Goal: Task Accomplishment & Management: Use online tool/utility

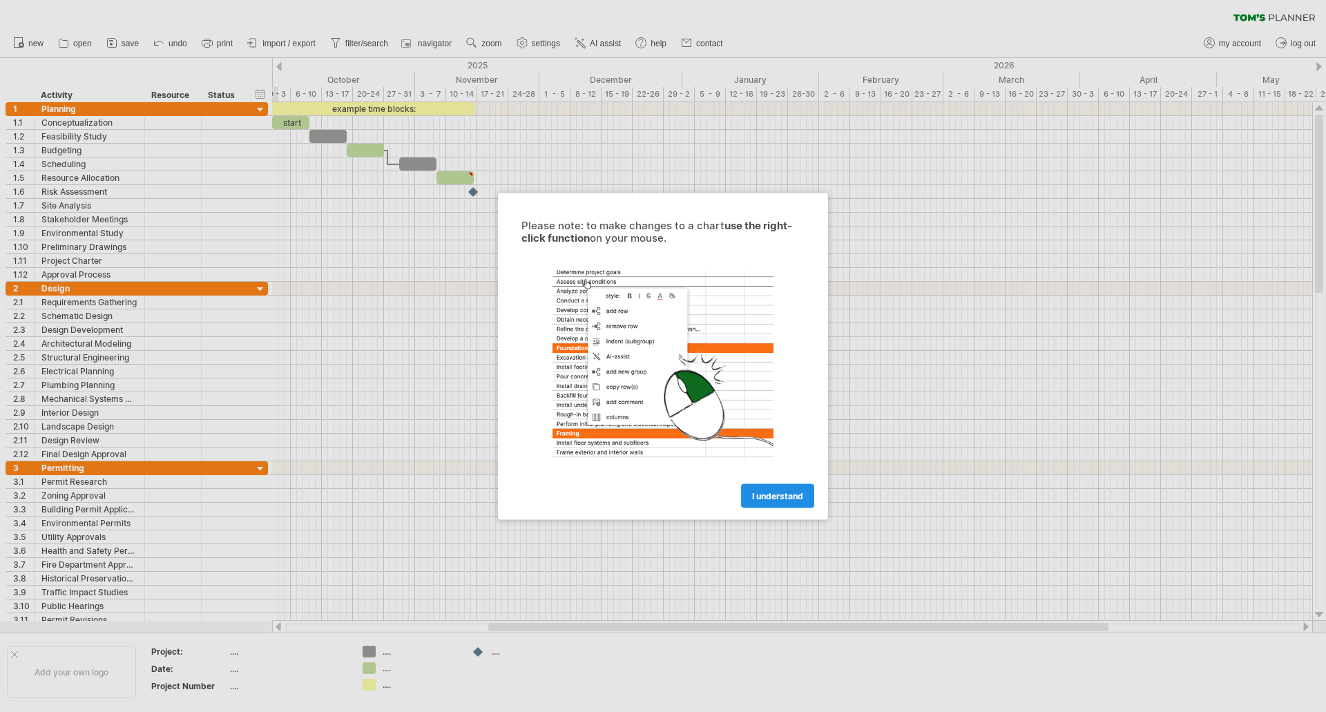
click at [774, 497] on span "I understand" at bounding box center [777, 495] width 51 height 10
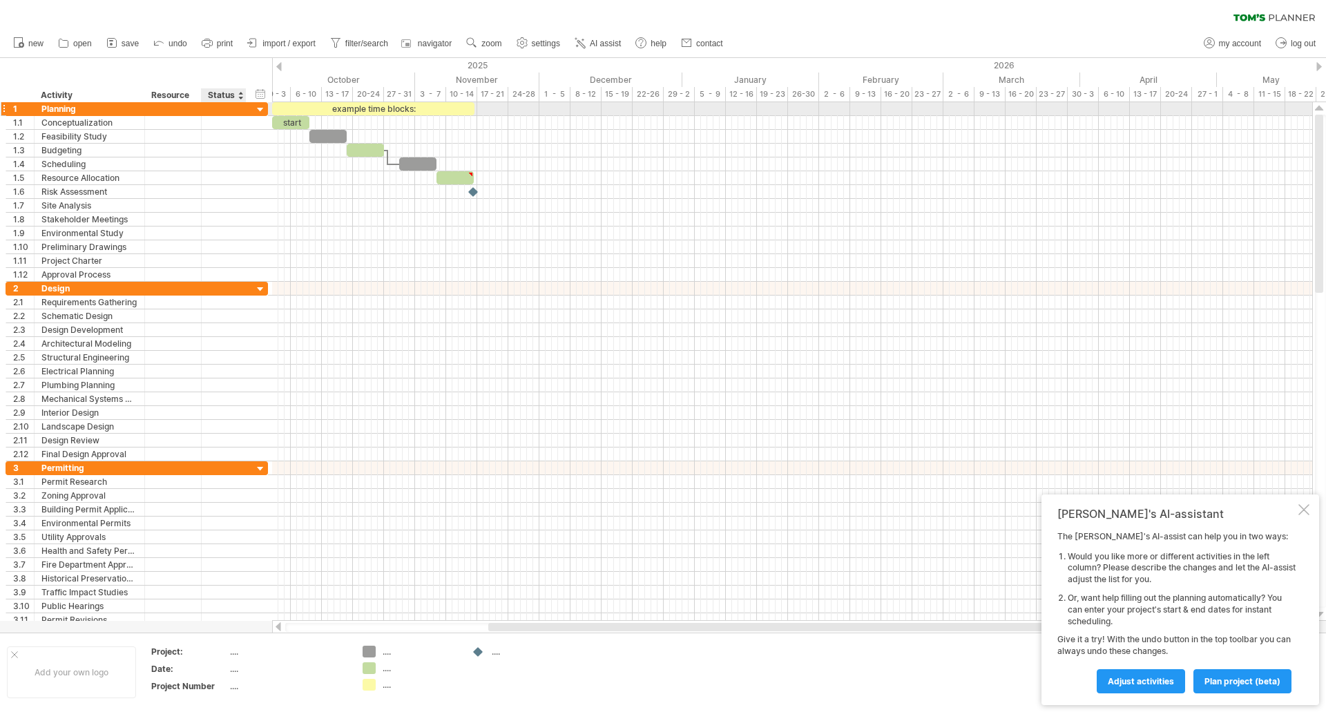
click at [261, 113] on div at bounding box center [260, 110] width 13 height 13
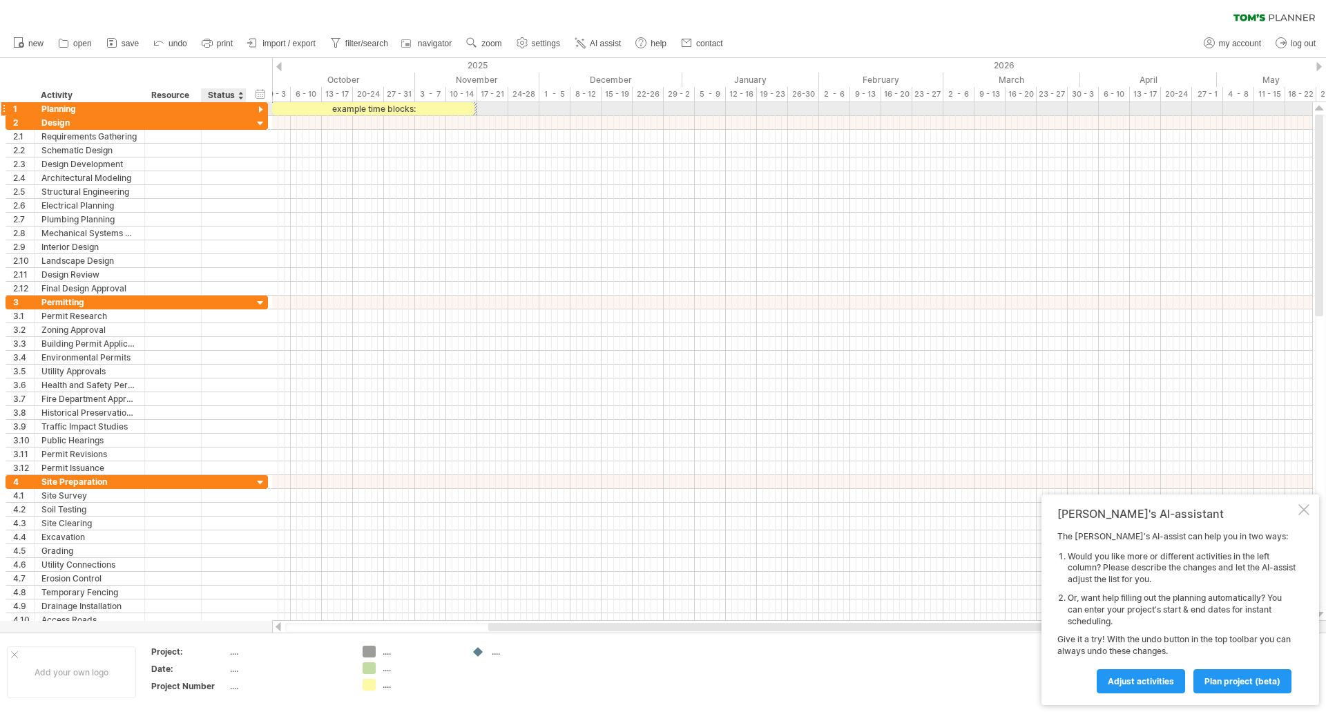
click at [261, 108] on div at bounding box center [260, 110] width 13 height 13
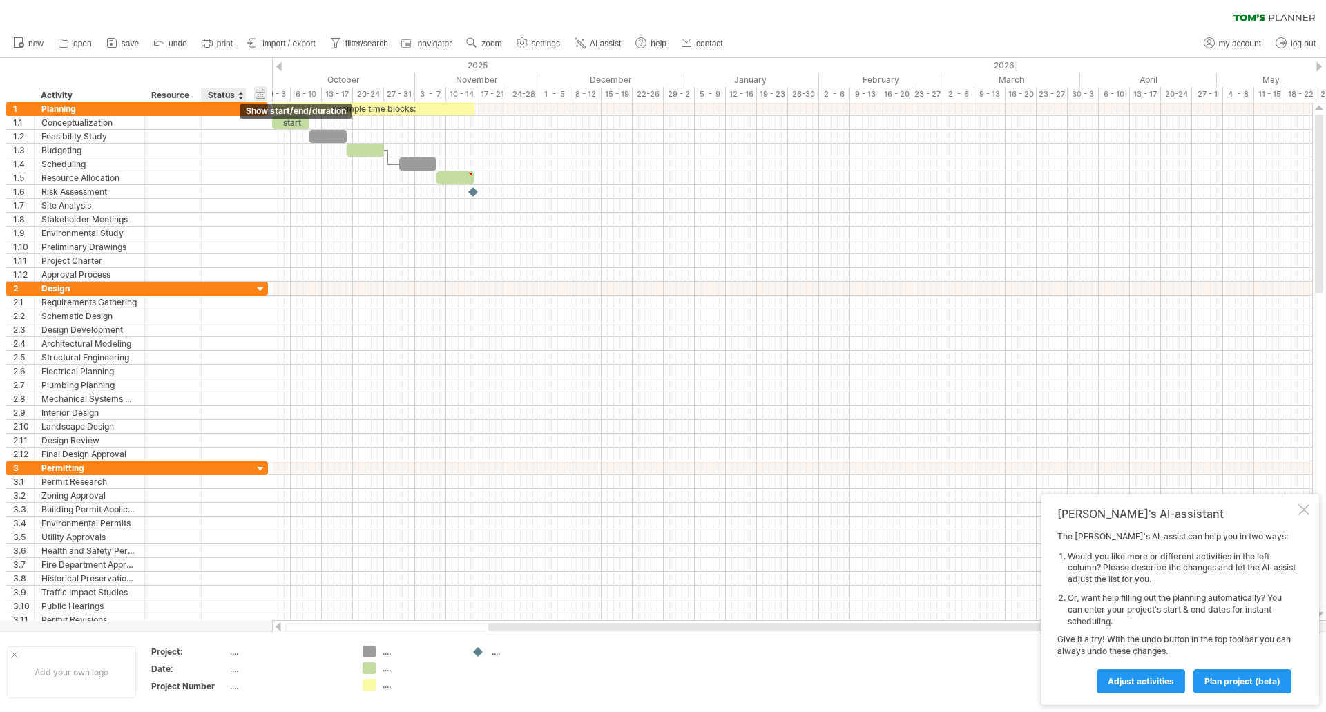
click at [263, 97] on div "hide start/end/duration show start/end/duration" at bounding box center [260, 93] width 13 height 15
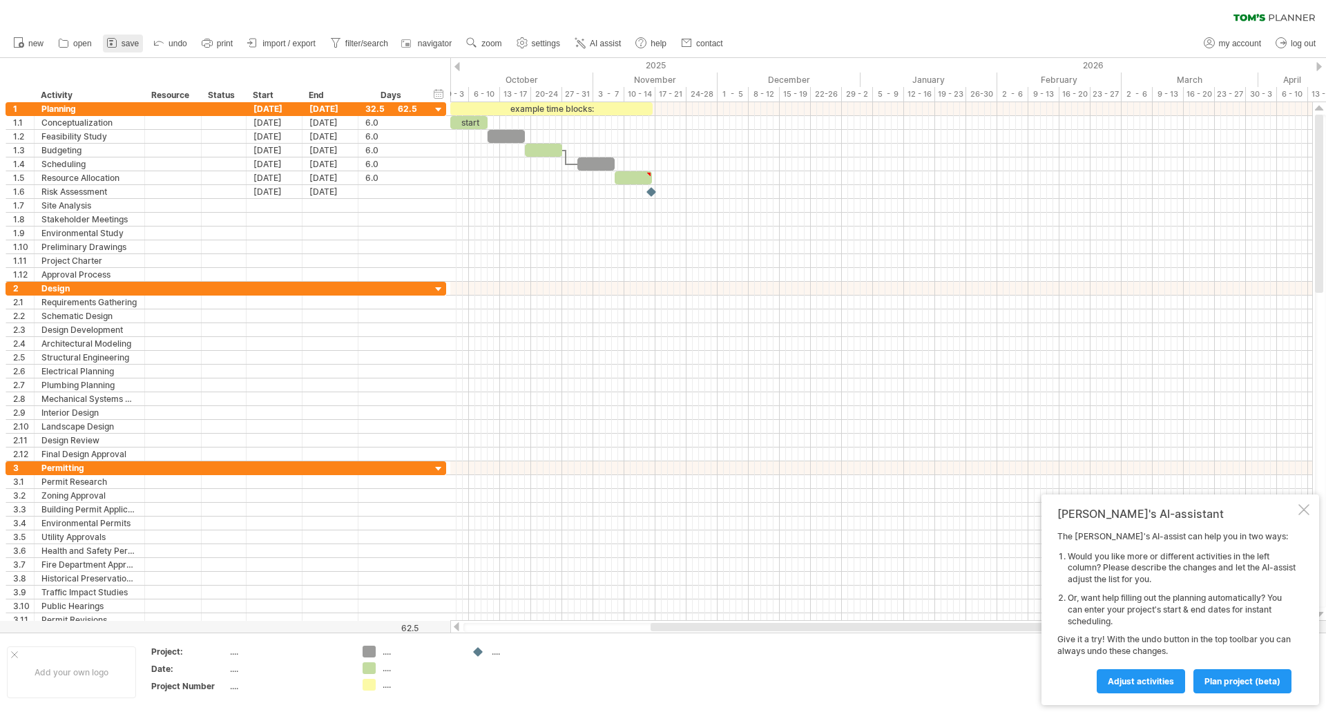
click at [126, 42] on span "save" at bounding box center [130, 44] width 17 height 10
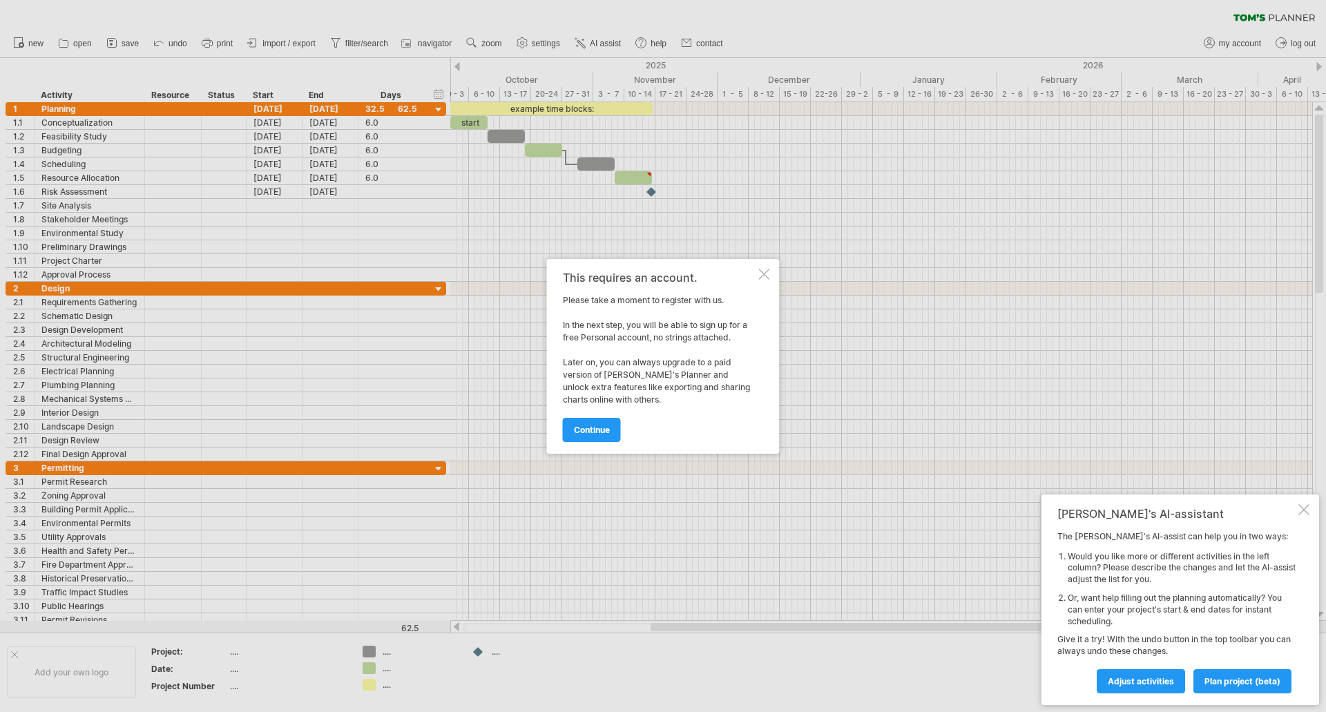
click at [767, 274] on div at bounding box center [764, 274] width 11 height 11
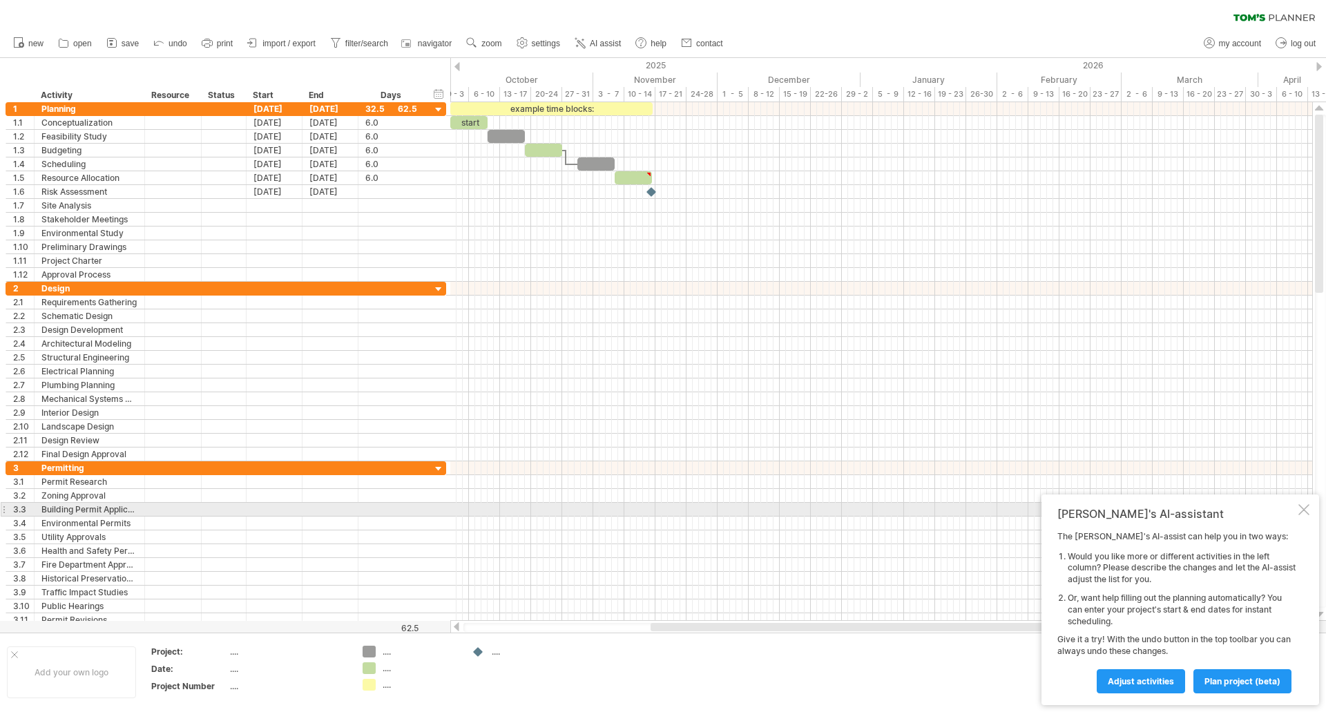
click at [1300, 508] on div at bounding box center [1304, 509] width 11 height 11
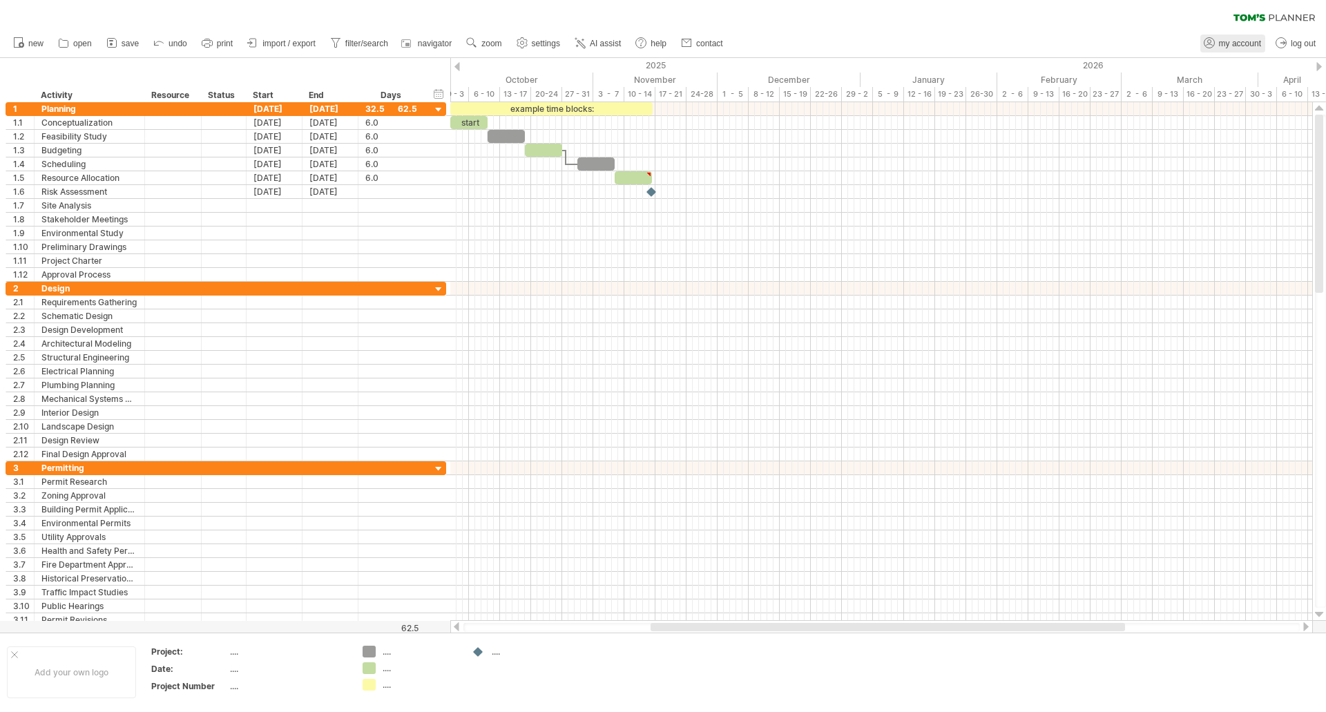
click at [1259, 43] on span "my account" at bounding box center [1240, 44] width 42 height 10
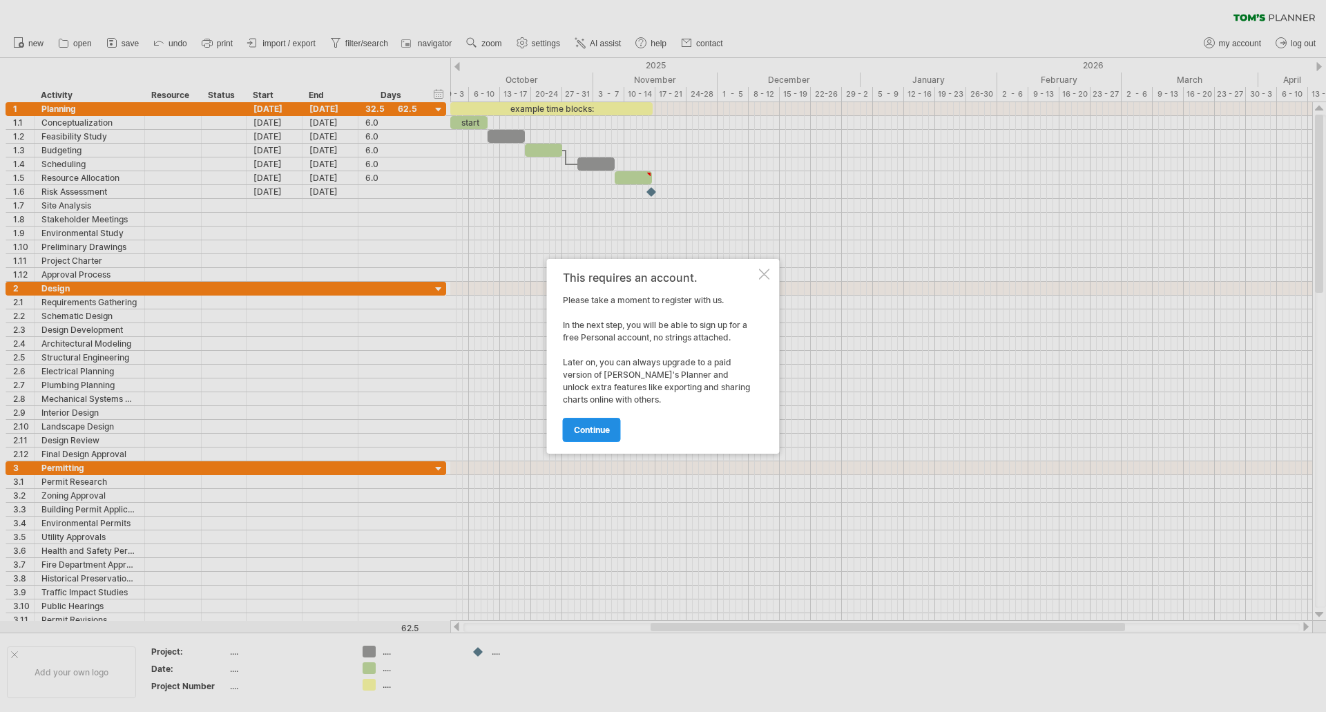
click at [591, 421] on link "continue" at bounding box center [592, 430] width 58 height 24
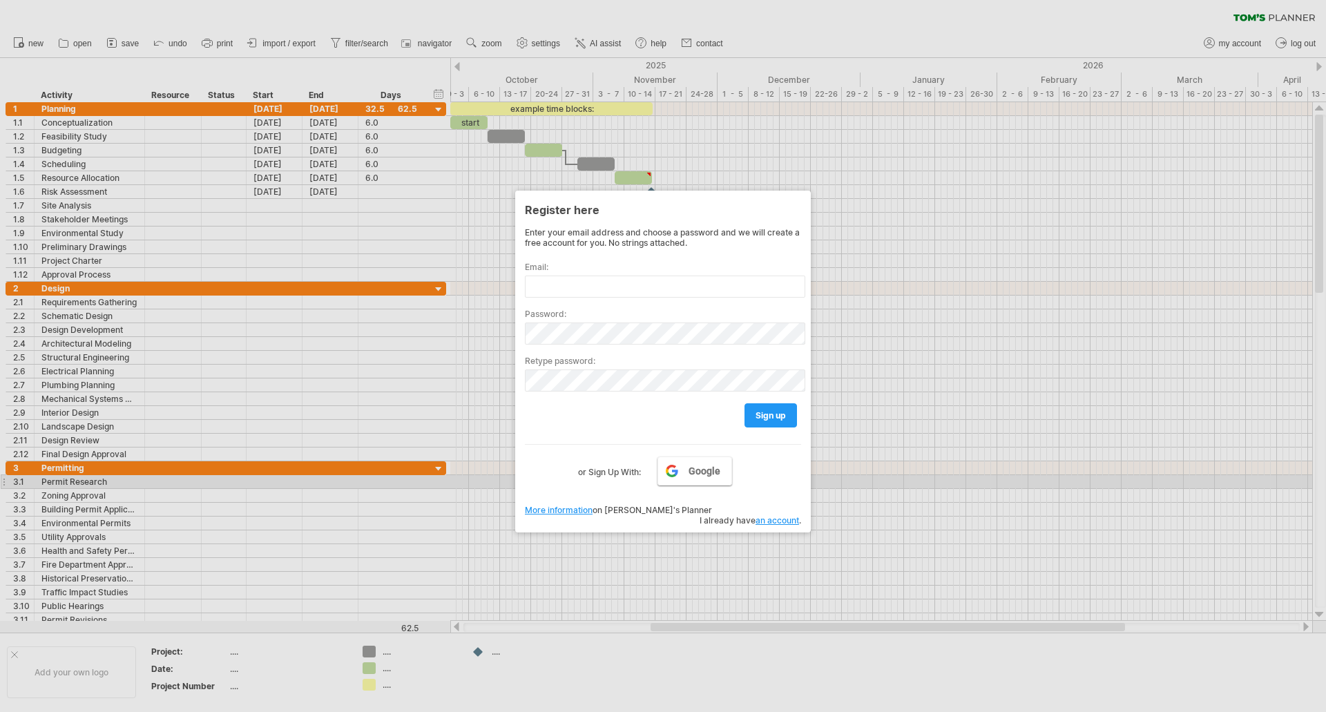
click at [688, 477] on link "Google" at bounding box center [695, 471] width 75 height 29
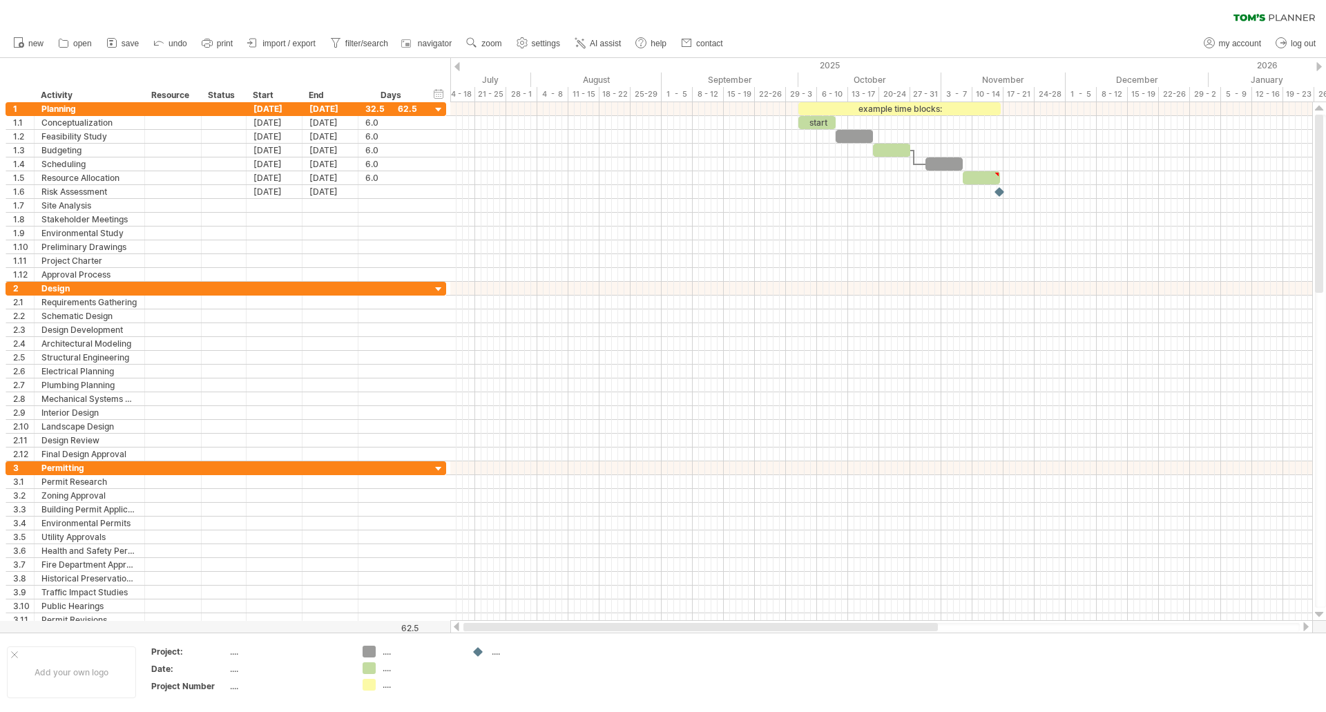
drag, startPoint x: 667, startPoint y: 627, endPoint x: 458, endPoint y: 627, distance: 209.3
click at [458, 627] on div at bounding box center [881, 627] width 863 height 14
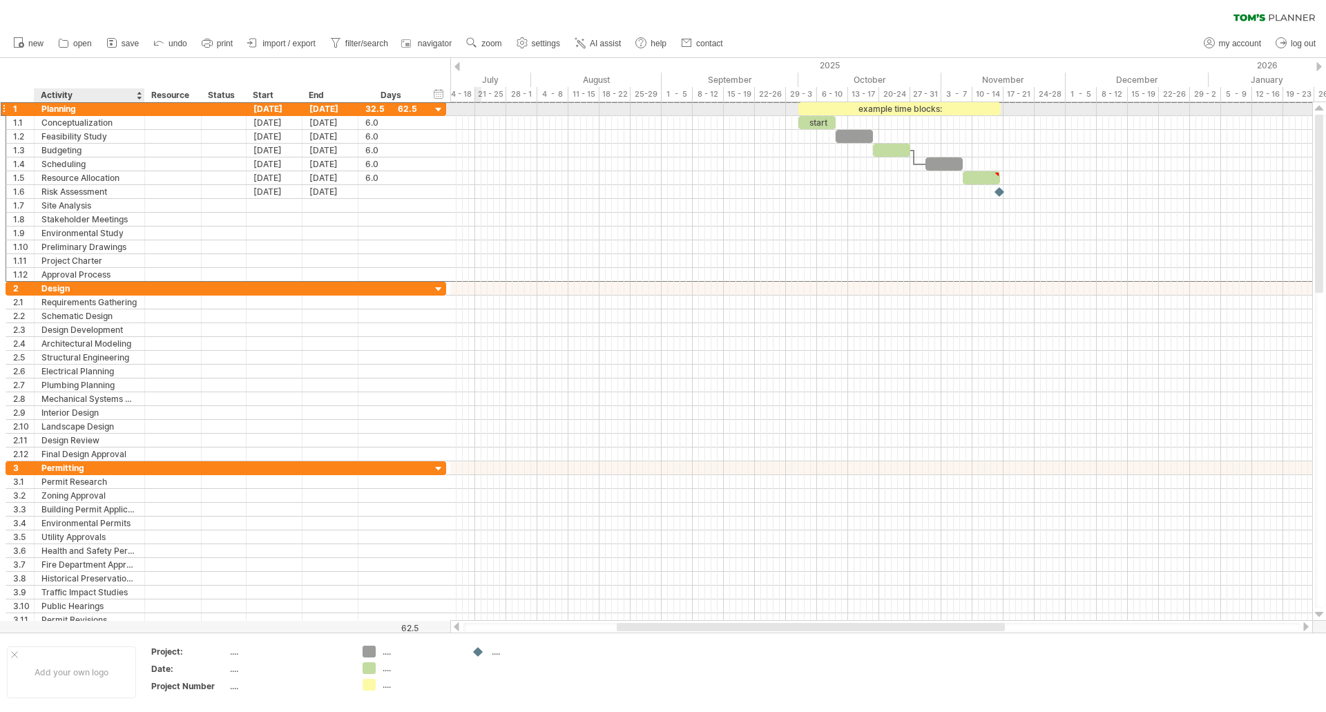
click at [88, 105] on div "Planning" at bounding box center [89, 108] width 96 height 13
type input "*"
type input "**********"
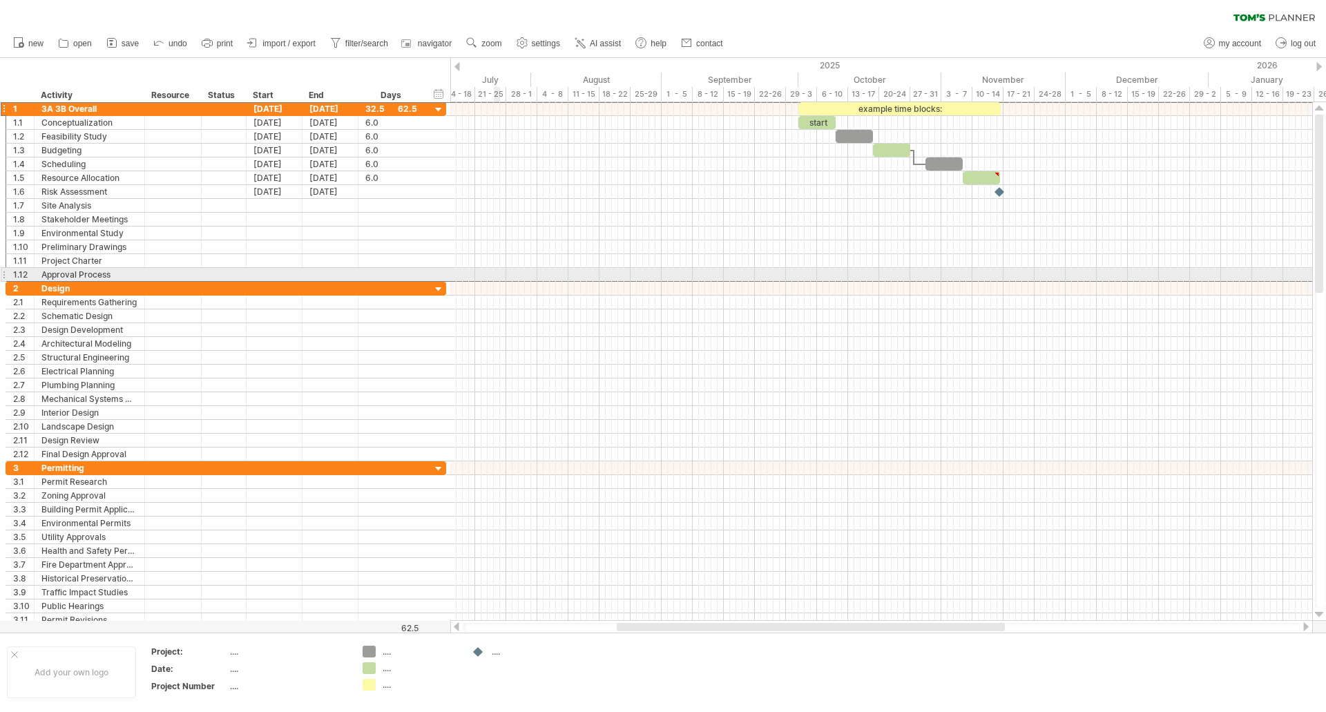
click at [1, 274] on div at bounding box center [4, 274] width 6 height 15
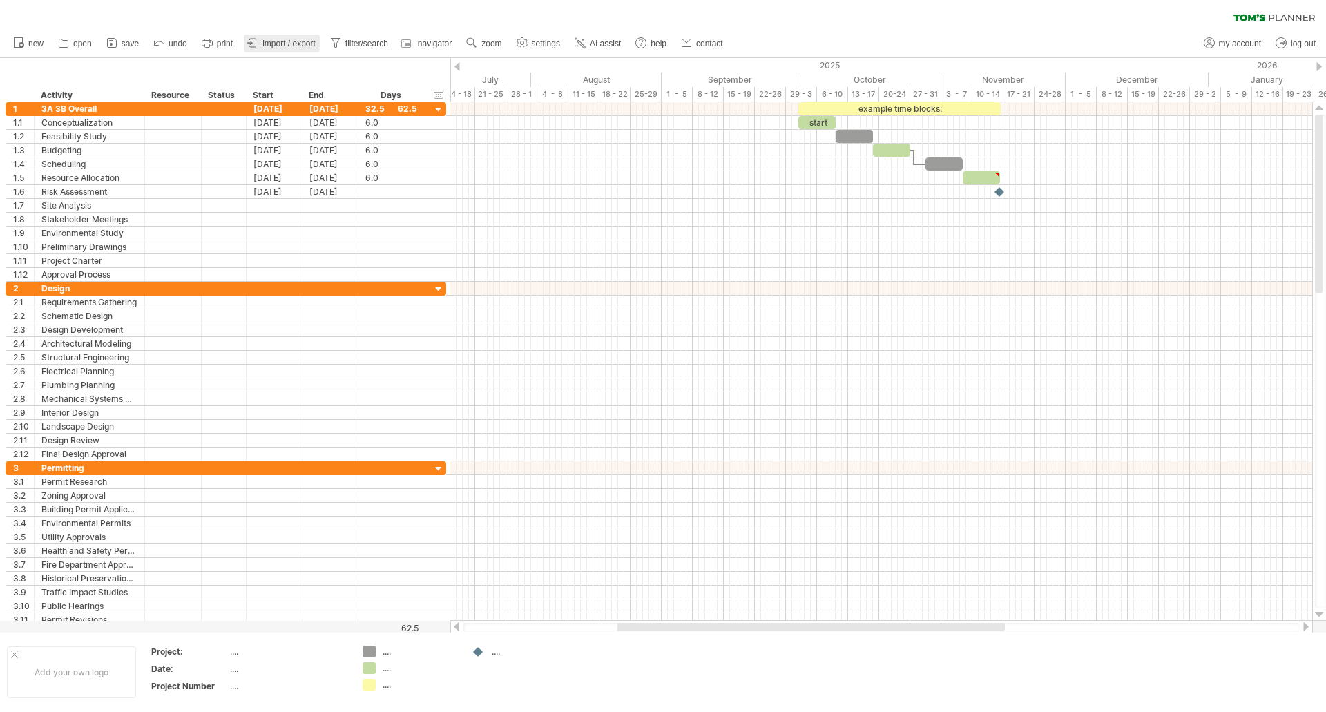
click at [292, 45] on span "import / export" at bounding box center [289, 44] width 53 height 10
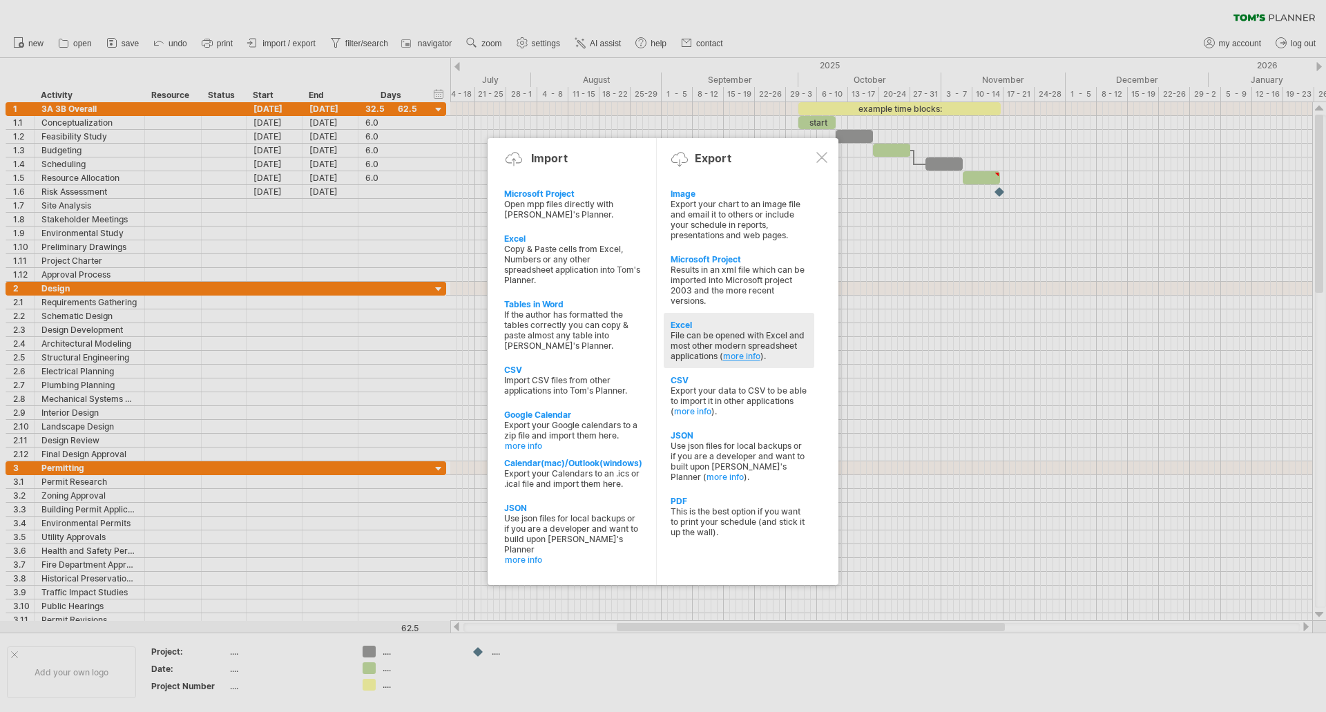
click at [744, 354] on link "more info" at bounding box center [741, 356] width 37 height 10
click at [683, 327] on div "Excel" at bounding box center [739, 325] width 137 height 10
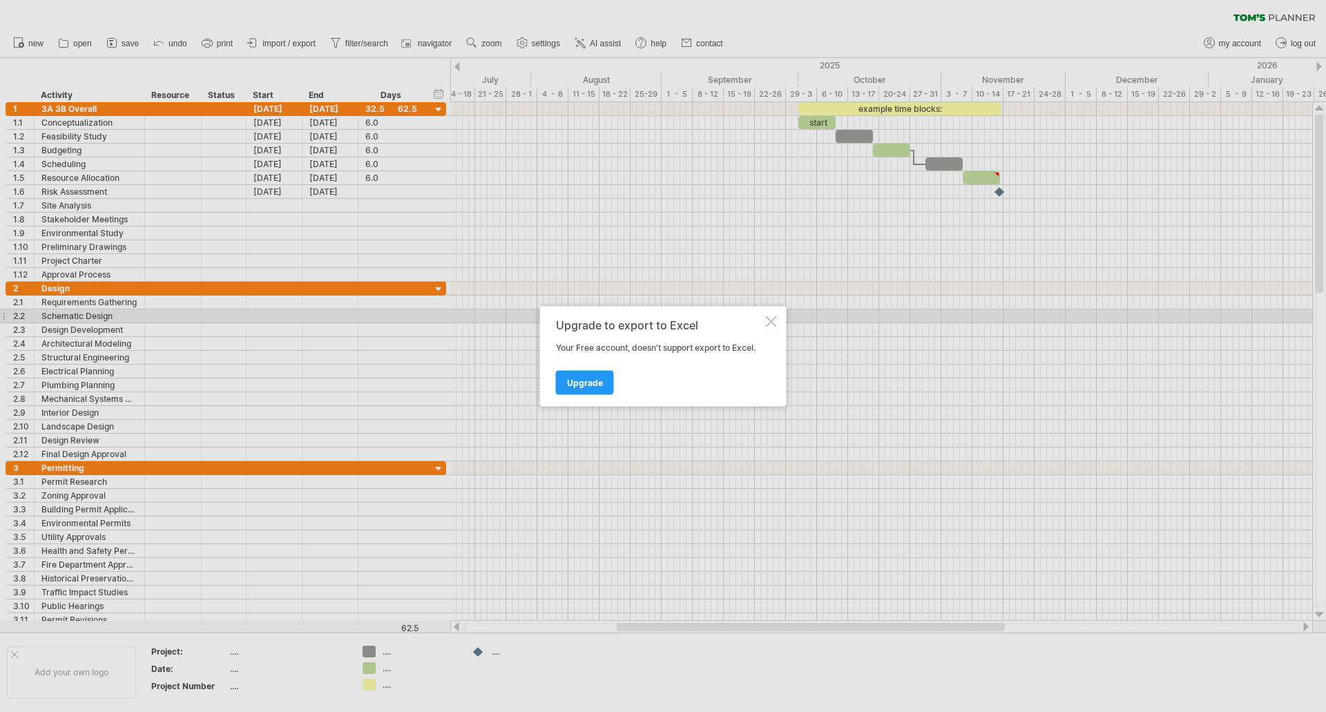
click at [775, 321] on div at bounding box center [771, 321] width 11 height 11
